Goal: Transaction & Acquisition: Purchase product/service

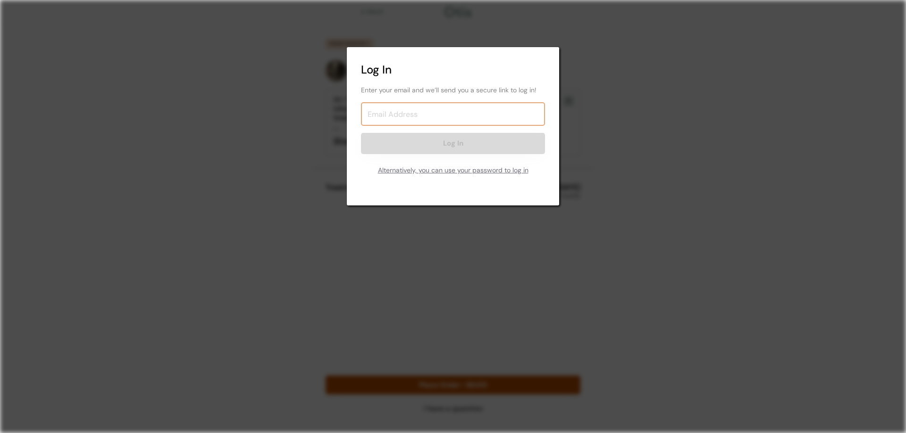
click at [441, 120] on input "email" at bounding box center [453, 114] width 184 height 24
type input "ericgameon13@gmail.com"
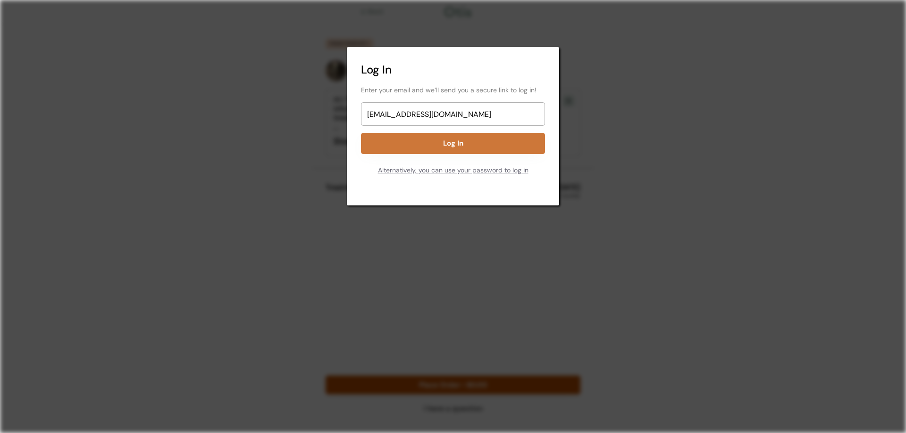
click at [452, 141] on button "Log In" at bounding box center [453, 143] width 184 height 21
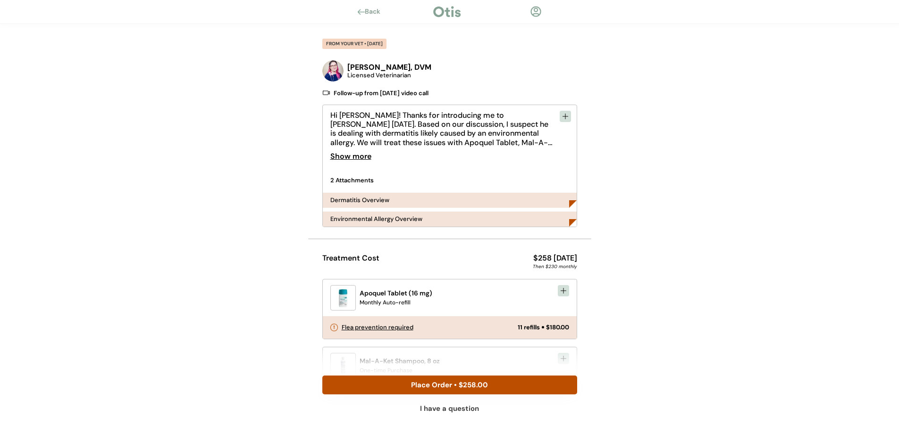
scroll to position [47, 0]
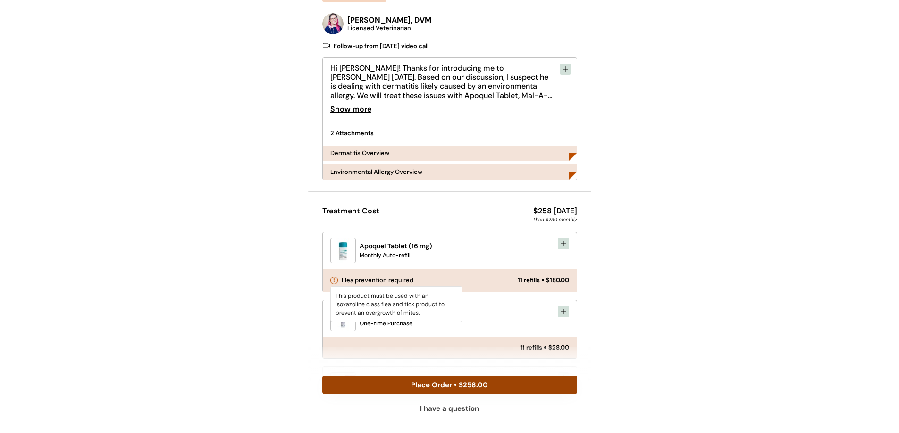
click at [473, 383] on button "Place Order • $258.00" at bounding box center [449, 385] width 255 height 19
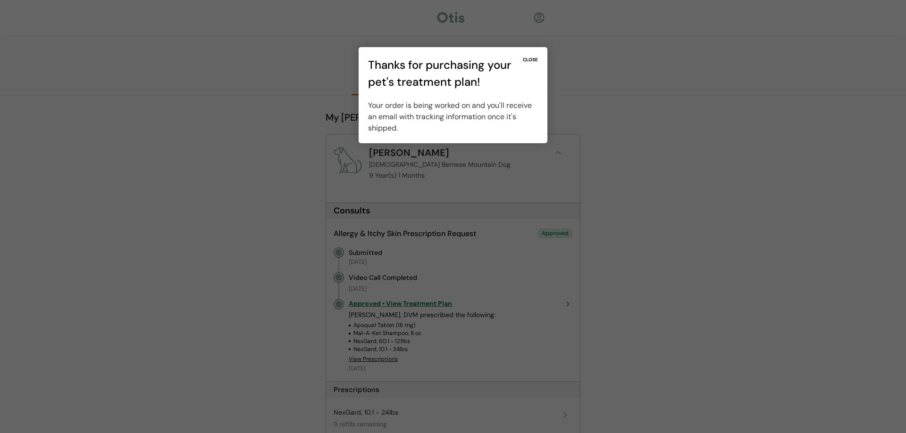
click at [529, 59] on div "CLOSE" at bounding box center [530, 60] width 15 height 7
